Goal: Information Seeking & Learning: Learn about a topic

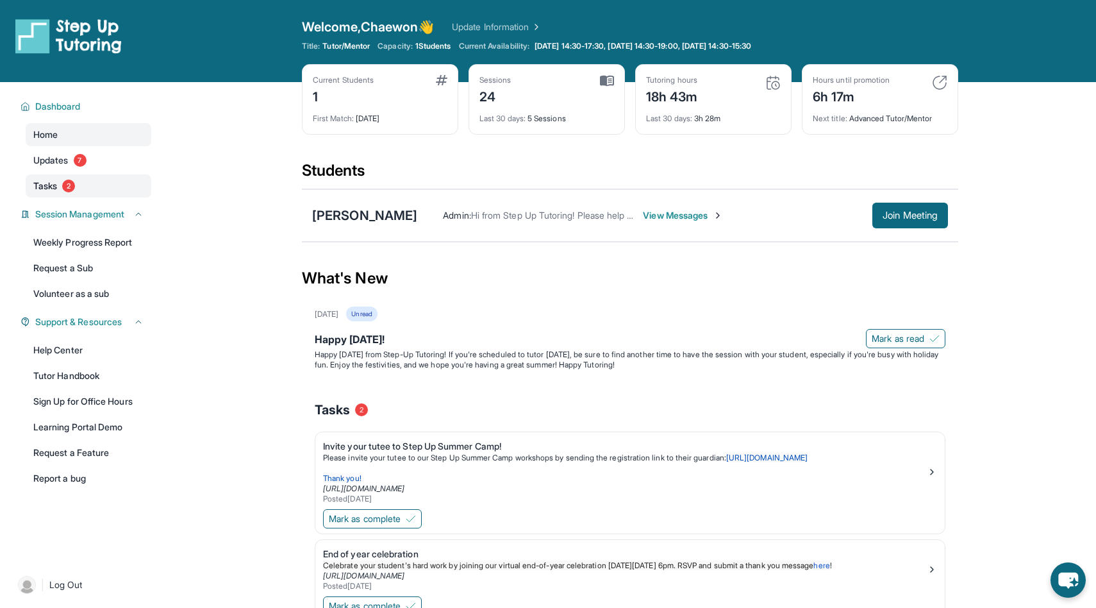
click at [104, 184] on link "Tasks 2" at bounding box center [89, 185] width 126 height 23
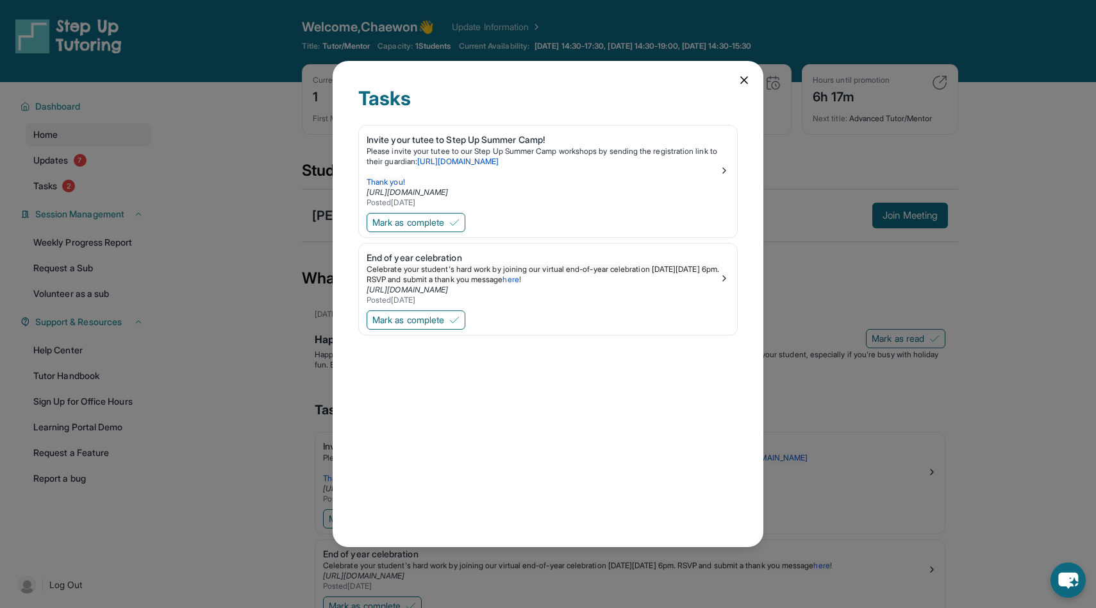
click at [742, 73] on div "Tasks Invite your tutee to Step Up Summer Camp! Please invite your tutee to our…" at bounding box center [548, 304] width 431 height 486
click at [745, 79] on icon at bounding box center [744, 80] width 6 height 6
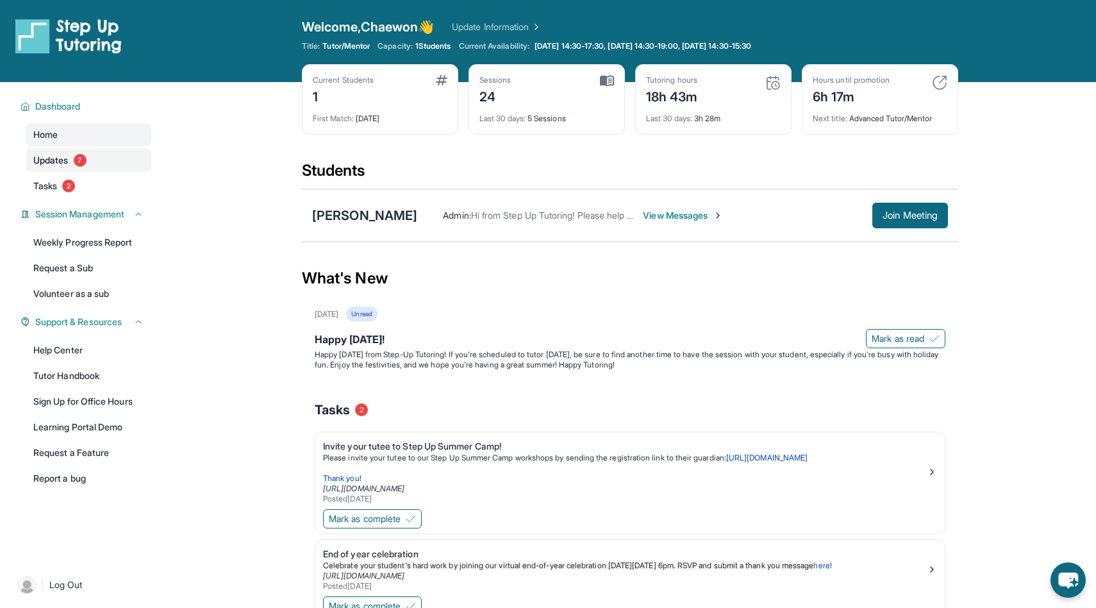
click at [117, 156] on link "Updates 7" at bounding box center [89, 160] width 126 height 23
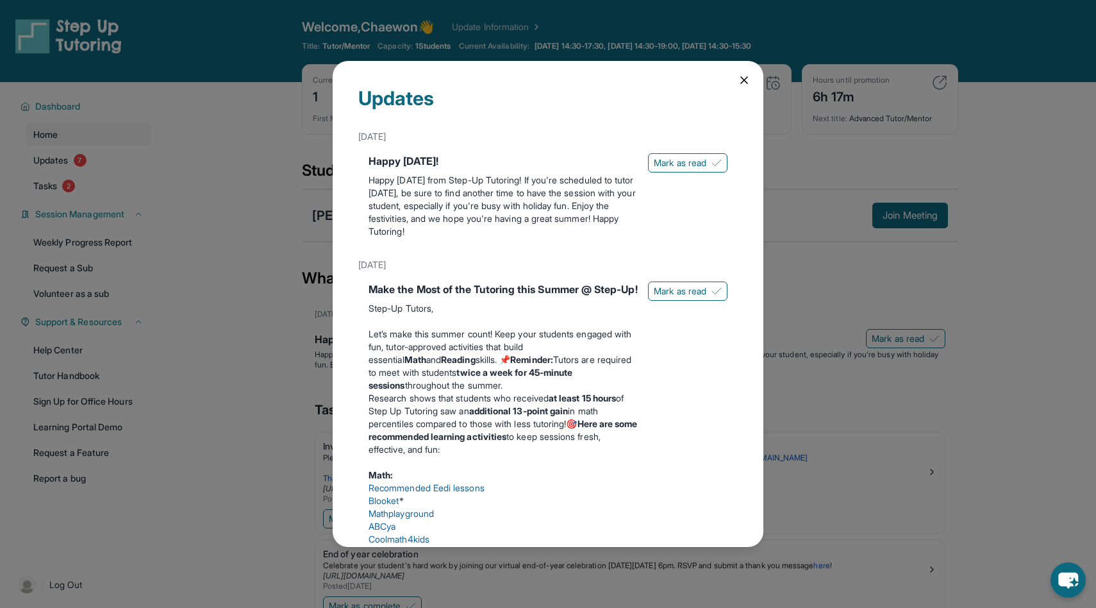
click at [736, 80] on div "Updates July 4th Happy 4th of July! Happy Independence Day from Step-Up Tutorin…" at bounding box center [548, 304] width 431 height 486
click at [758, 82] on div "Updates July 4th Happy 4th of July! Happy Independence Day from Step-Up Tutorin…" at bounding box center [548, 304] width 431 height 486
click at [748, 82] on icon at bounding box center [744, 80] width 13 height 13
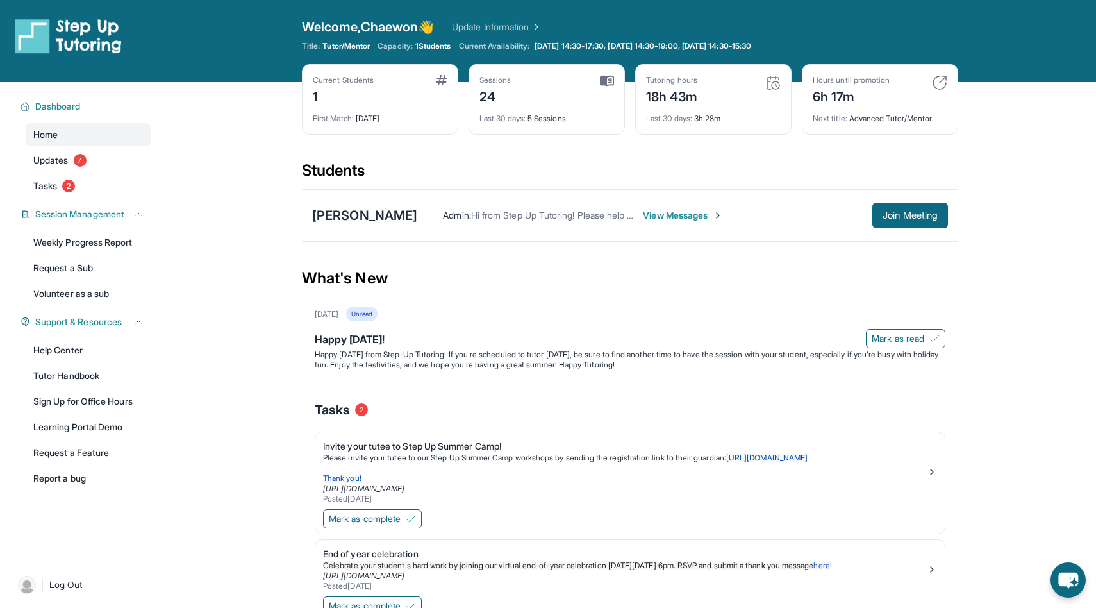
click at [849, 101] on div "6h 17m" at bounding box center [851, 95] width 77 height 21
click at [595, 28] on div "Welcome, Chaewon 👋 Update Information" at bounding box center [630, 27] width 656 height 18
click at [638, 44] on span "[DATE] 14:30-17:30, [DATE] 14:30-19:00, [DATE] 14:30-15:30" at bounding box center [643, 46] width 217 height 10
